Goal: Check status: Check status

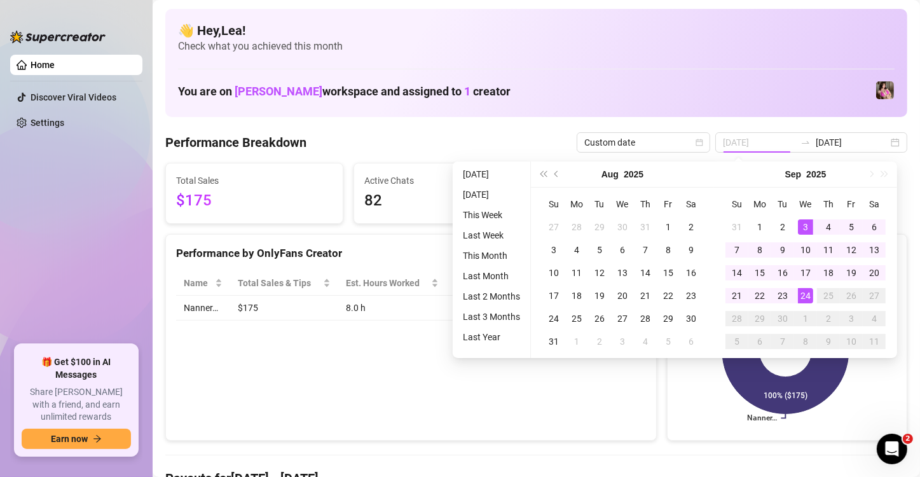
type input "[DATE]"
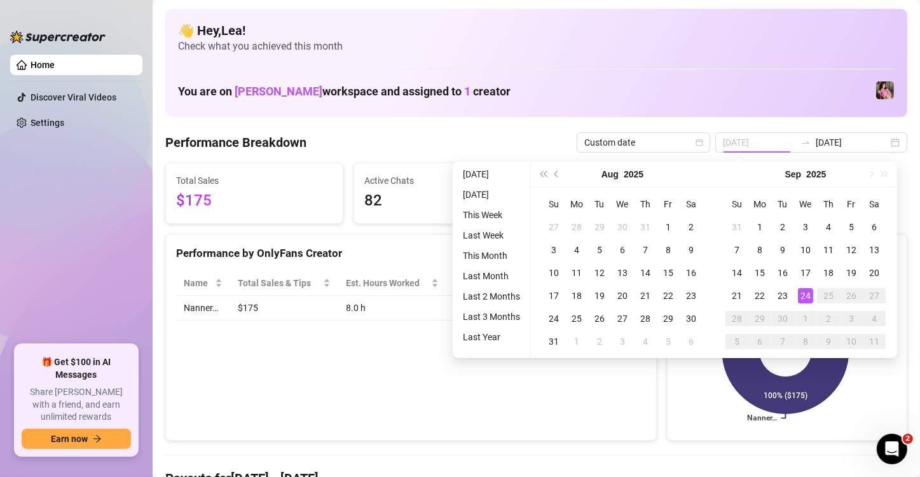
click at [801, 302] on div "24" at bounding box center [805, 295] width 15 height 15
type input "[DATE]"
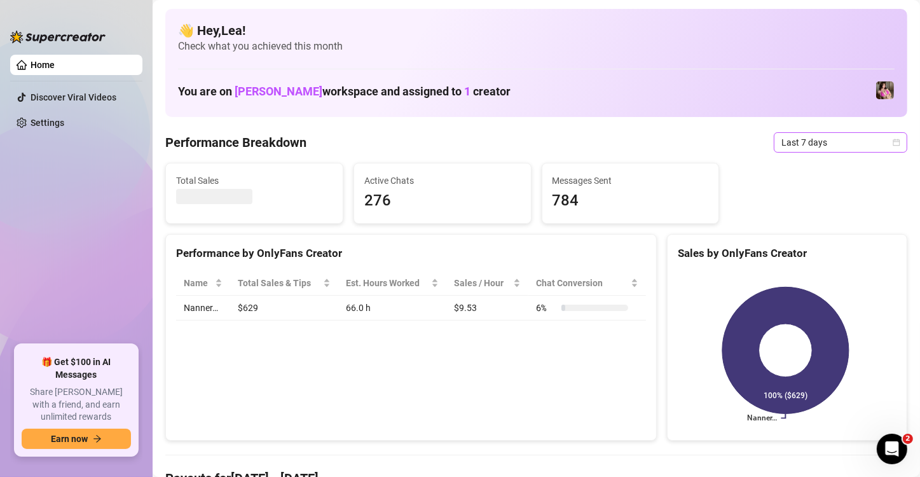
click at [893, 144] on icon "calendar" at bounding box center [896, 142] width 7 height 7
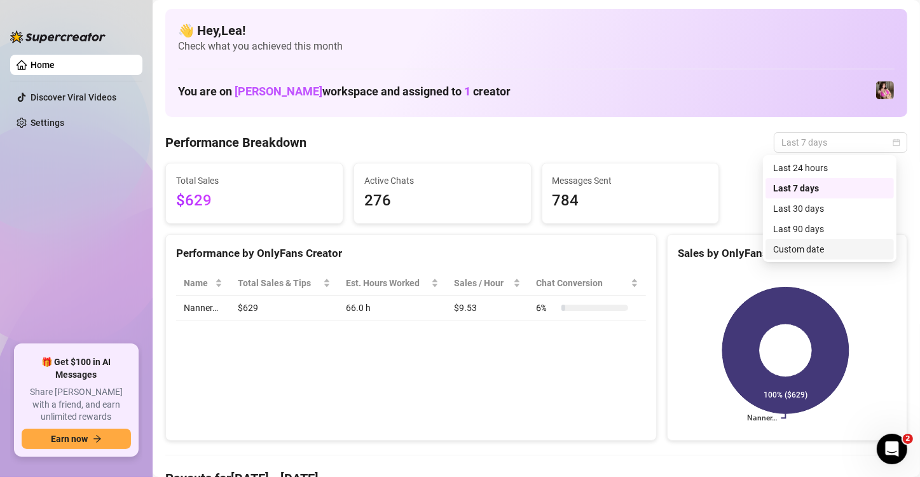
click at [809, 252] on div "Custom date" at bounding box center [829, 249] width 113 height 14
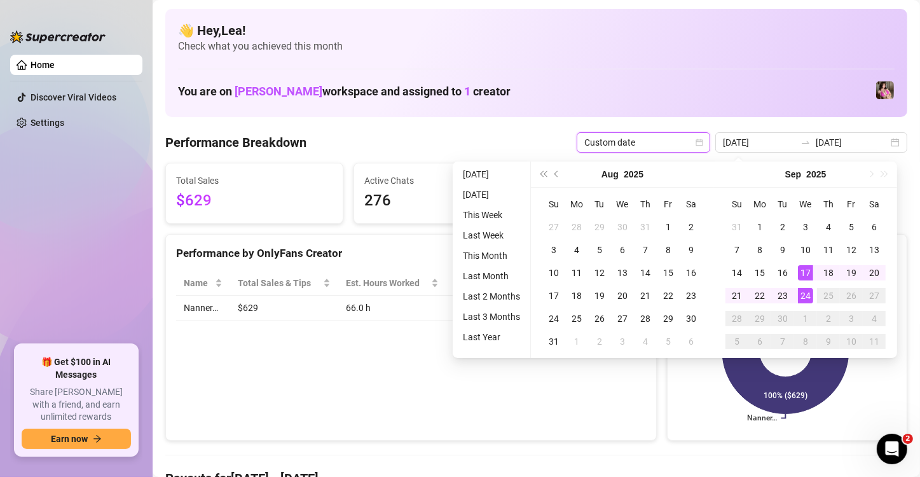
type input "[DATE]"
click at [813, 293] on td "24" at bounding box center [805, 295] width 23 height 23
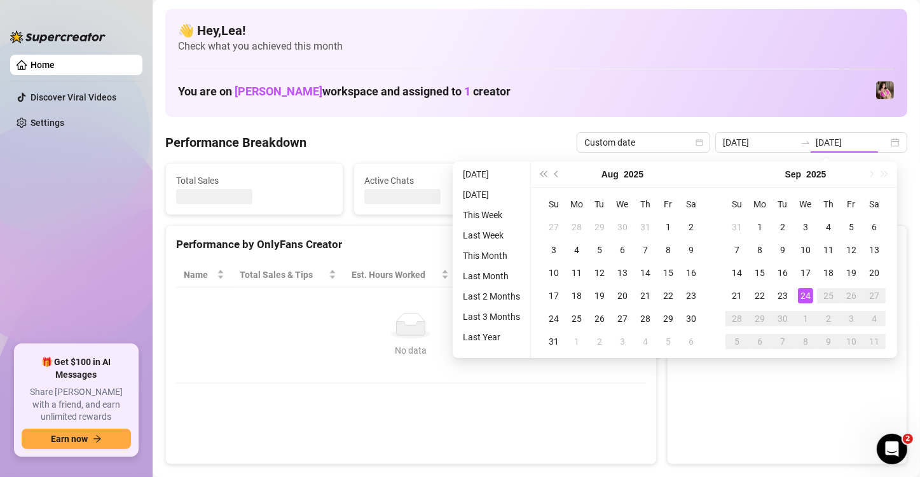
type input "[DATE]"
